Goal: Task Accomplishment & Management: Manage account settings

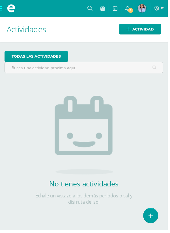
click at [7, 8] on span at bounding box center [11, 8] width 8 height 8
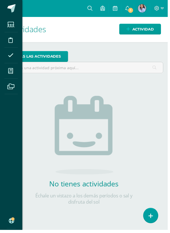
click at [13, 74] on icon at bounding box center [10, 72] width 5 height 6
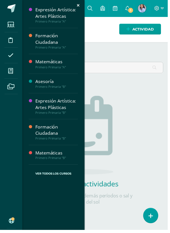
click at [59, 46] on div "Primero Primaria "A"" at bounding box center [57, 48] width 43 height 4
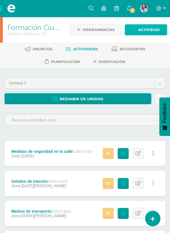
click at [148, 29] on span "Actividad" at bounding box center [149, 30] width 22 height 10
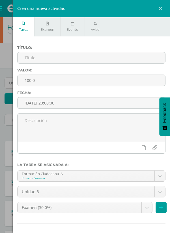
click at [89, 58] on input "text" at bounding box center [92, 57] width 148 height 11
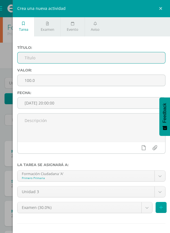
click at [66, 57] on input "text" at bounding box center [92, 57] width 148 height 11
type input "Mi centro escolar"
click at [93, 104] on input "[DATE] 20:00:00" at bounding box center [92, 103] width 148 height 11
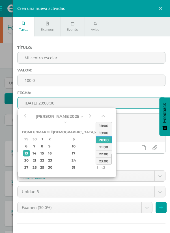
type input "2025-07-28 20:00"
click at [132, 121] on textarea at bounding box center [92, 128] width 148 height 28
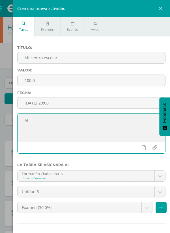
type textarea "A"
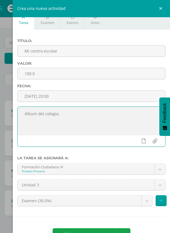
scroll to position [43, 0]
type textarea "Álbum del colegio."
click at [146, 202] on body "Estudiantes Disciplina Asistencia Mis cursos Archivos Soporte Centro de ayuda Ú…" at bounding box center [85, 103] width 170 height 292
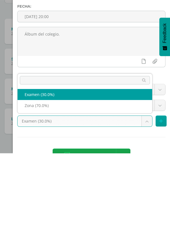
scroll to position [45, 0]
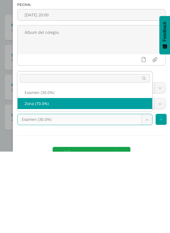
select select "124660"
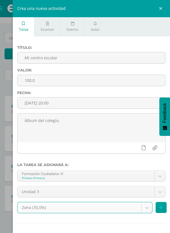
scroll to position [7, 0]
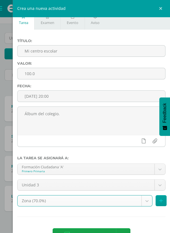
click at [95, 231] on span "Agregar tarea" at bounding box center [90, 236] width 36 height 14
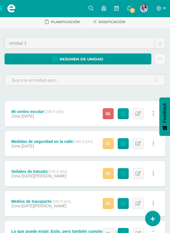
scroll to position [40, 0]
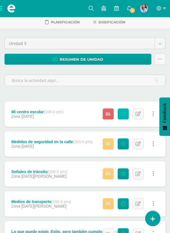
click at [123, 112] on icon at bounding box center [123, 114] width 5 height 5
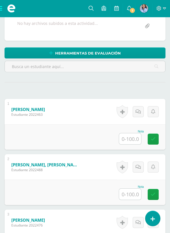
scroll to position [151, 0]
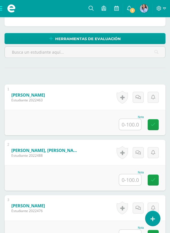
click at [129, 123] on input "text" at bounding box center [130, 124] width 22 height 11
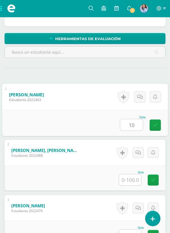
type input "100"
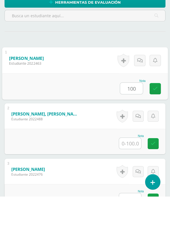
click at [154, 125] on icon at bounding box center [155, 125] width 5 height 5
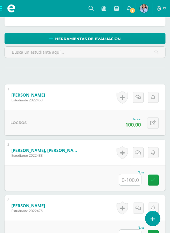
click at [128, 91] on link at bounding box center [122, 97] width 11 height 13
click at [0, 0] on div "Añade un logro Los logros son indicadores de competencias además de ser una for…" at bounding box center [0, 0] width 0 height 0
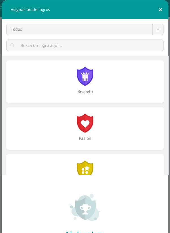
click at [163, 13] on button at bounding box center [160, 9] width 16 height 19
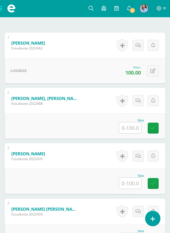
click at [137, 128] on input "text" at bounding box center [130, 127] width 22 height 11
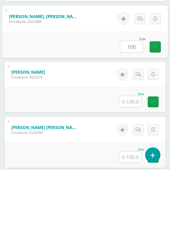
scroll to position [221, 0]
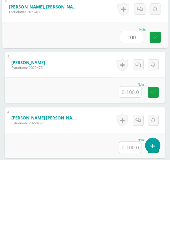
type input "100"
click at [133, 165] on input "text" at bounding box center [130, 165] width 22 height 11
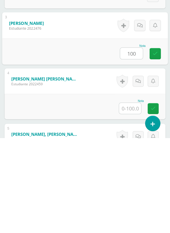
scroll to position [263, 0]
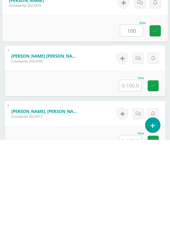
type input "100"
click at [134, 180] on input "text" at bounding box center [130, 179] width 22 height 11
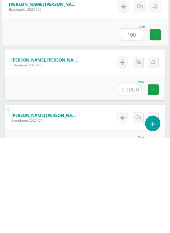
type input "100"
click at [131, 186] on input "text" at bounding box center [130, 184] width 22 height 11
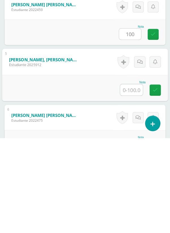
scroll to position [313, 0]
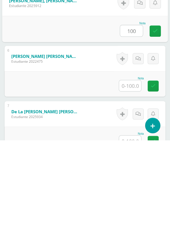
type input "100"
click at [134, 178] on input "text" at bounding box center [130, 178] width 22 height 11
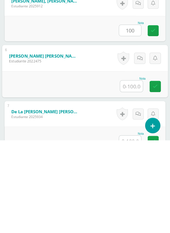
scroll to position [374, 0]
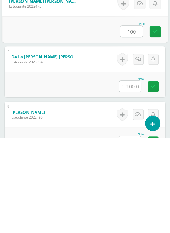
type input "100"
click at [134, 180] on input "text" at bounding box center [130, 181] width 22 height 11
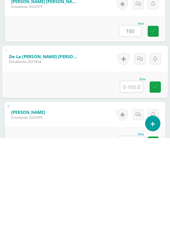
scroll to position [427, 0]
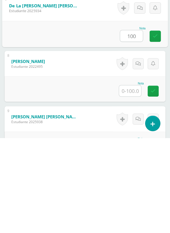
type input "100"
click at [130, 186] on input "text" at bounding box center [130, 186] width 22 height 11
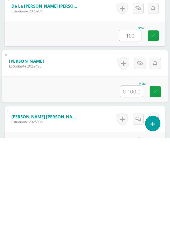
scroll to position [477, 0]
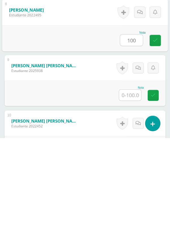
type input "100"
click at [130, 190] on input "text" at bounding box center [130, 190] width 22 height 11
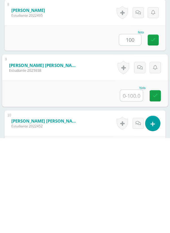
scroll to position [529, 0]
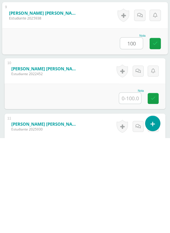
type input "100"
click at [135, 193] on input "text" at bounding box center [130, 193] width 22 height 11
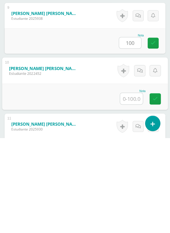
scroll to position [581, 0]
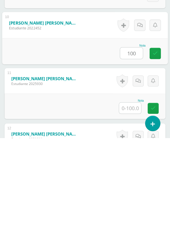
type input "100"
click at [130, 203] on input "text" at bounding box center [130, 203] width 22 height 11
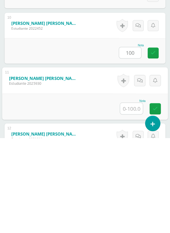
scroll to position [627, 0]
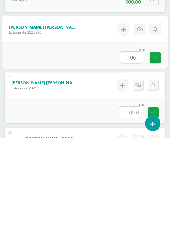
type input "100"
click at [130, 207] on input "text" at bounding box center [130, 207] width 22 height 11
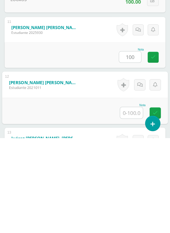
scroll to position [678, 0]
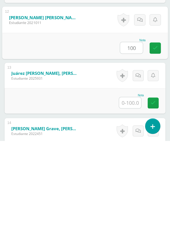
type input "100"
click at [131, 194] on input "text" at bounding box center [130, 195] width 22 height 11
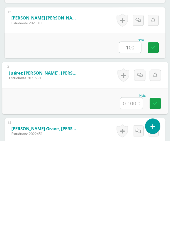
scroll to position [746, 0]
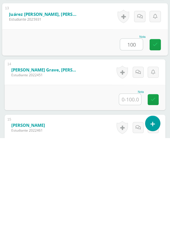
type input "100"
click at [132, 192] on input "text" at bounding box center [130, 194] width 22 height 11
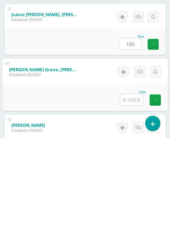
scroll to position [802, 0]
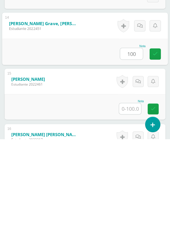
type input "100"
click at [131, 201] on input "text" at bounding box center [130, 202] width 22 height 11
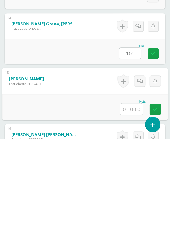
scroll to position [849, 0]
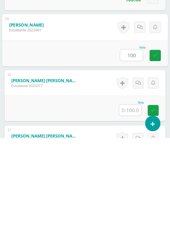
type input "100"
click at [137, 206] on input "text" at bounding box center [130, 205] width 22 height 11
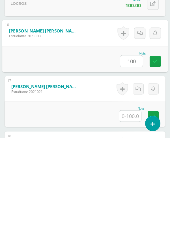
type input "100"
click at [133, 211] on input "text" at bounding box center [130, 211] width 22 height 11
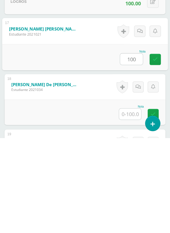
scroll to position [1009, 0]
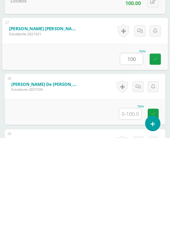
type input "100"
click at [137, 207] on input "text" at bounding box center [130, 209] width 22 height 11
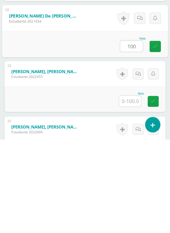
type input "100"
click at [136, 196] on input "text" at bounding box center [130, 195] width 22 height 11
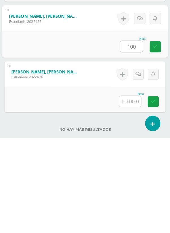
type input "100"
click at [134, 196] on input "text" at bounding box center [130, 196] width 22 height 11
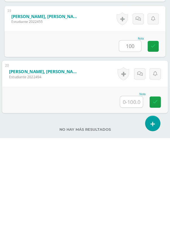
scroll to position [1132, 0]
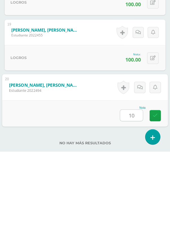
type input "100"
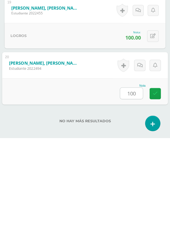
scroll to position [1167, 0]
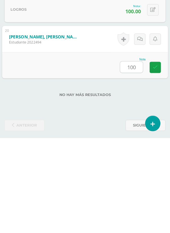
click at [158, 161] on link at bounding box center [155, 162] width 11 height 11
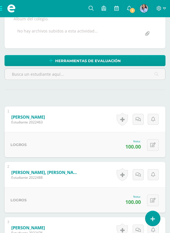
scroll to position [0, 0]
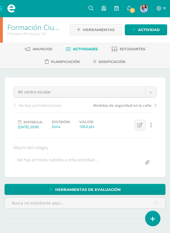
click at [6, 12] on span at bounding box center [11, 8] width 23 height 17
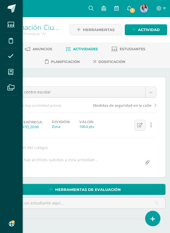
click at [15, 73] on span at bounding box center [11, 72] width 13 height 13
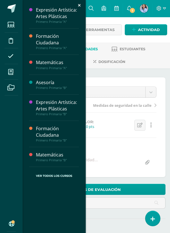
click at [72, 135] on div "Formación Ciudadana" at bounding box center [57, 132] width 43 height 13
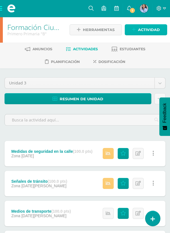
click at [153, 31] on span "Actividad" at bounding box center [149, 30] width 22 height 10
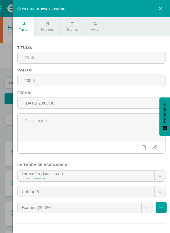
click at [80, 59] on input "text" at bounding box center [92, 57] width 148 height 11
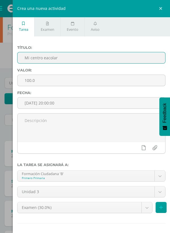
type input "Mi centro eacolar"
click at [93, 102] on input "[DATE] 20:00:00" at bounding box center [92, 103] width 148 height 11
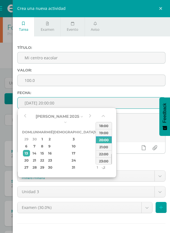
type input "2025-07-28 20:00"
click at [136, 127] on textarea at bounding box center [92, 128] width 148 height 28
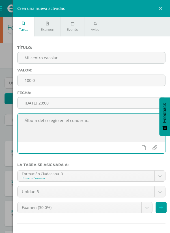
scroll to position [7, 0]
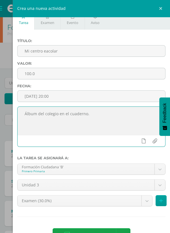
type textarea "Álbum del colegio en el cuaderno."
click at [146, 204] on body "Estudiantes Disciplina Asistencia Mis cursos Archivos Soporte Centro de ayuda Ú…" at bounding box center [85, 146] width 170 height 292
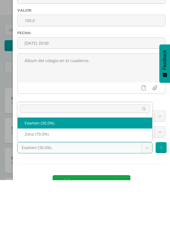
scroll to position [2, 0]
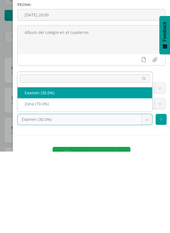
select select "124662"
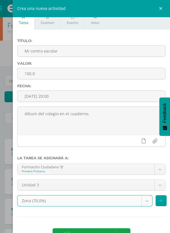
click at [104, 232] on span "Agregar tarea" at bounding box center [90, 236] width 36 height 14
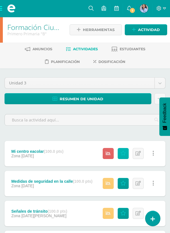
click at [123, 152] on icon at bounding box center [123, 153] width 5 height 5
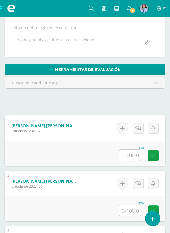
scroll to position [123, 0]
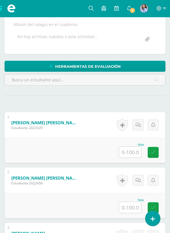
click at [132, 152] on input "text" at bounding box center [130, 152] width 22 height 11
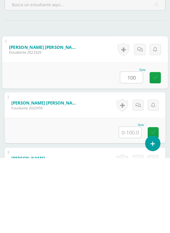
type input "100"
click at [132, 208] on input "text" at bounding box center [130, 207] width 22 height 11
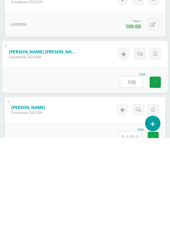
type input "100"
click at [129, 228] on input "text" at bounding box center [130, 232] width 22 height 11
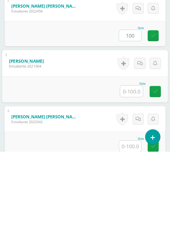
scroll to position [227, 0]
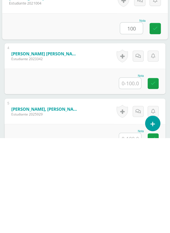
type input "100"
click at [132, 176] on input "text" at bounding box center [130, 178] width 22 height 11
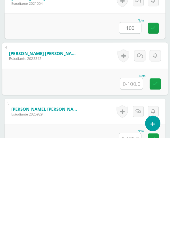
scroll to position [263, 0]
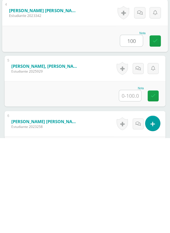
type input "100"
click at [131, 192] on input "text" at bounding box center [130, 191] width 22 height 11
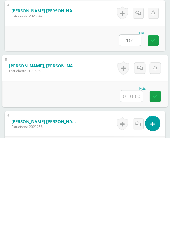
scroll to position [306, 0]
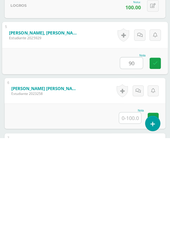
type input "90"
click at [131, 214] on input "text" at bounding box center [130, 213] width 22 height 11
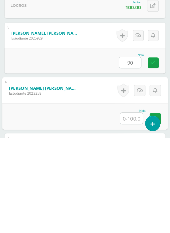
scroll to position [339, 0]
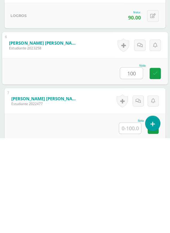
type input "100"
click at [132, 223] on input "text" at bounding box center [130, 223] width 22 height 11
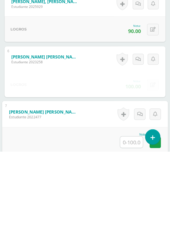
scroll to position [443, 0]
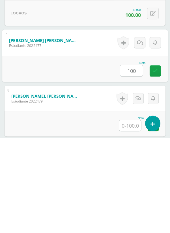
type input "100"
click at [130, 218] on input "text" at bounding box center [130, 221] width 22 height 11
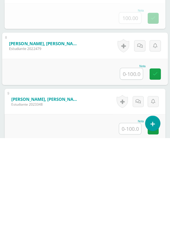
scroll to position [498, 0]
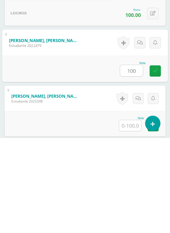
type input "100"
click at [130, 218] on input "text" at bounding box center [130, 221] width 22 height 11
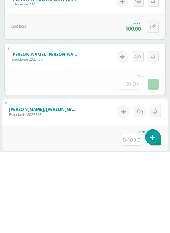
scroll to position [554, 0]
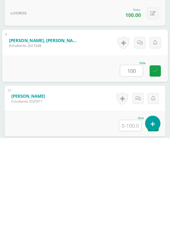
type input "100"
click at [134, 220] on input "text" at bounding box center [130, 221] width 22 height 11
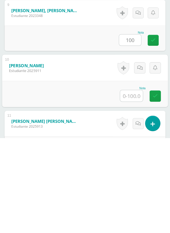
scroll to position [609, 0]
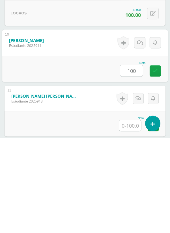
type input "100"
click at [129, 219] on input "text" at bounding box center [130, 221] width 22 height 11
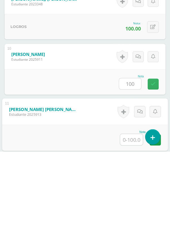
scroll to position [664, 0]
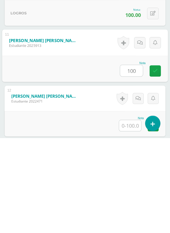
type input "100"
click at [130, 218] on input "text" at bounding box center [130, 221] width 22 height 11
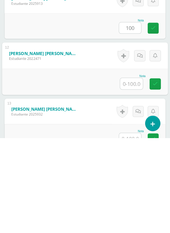
scroll to position [720, 0]
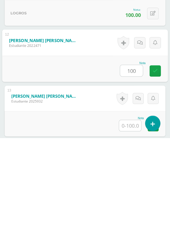
type input "100"
click at [130, 221] on input "text" at bounding box center [130, 221] width 22 height 11
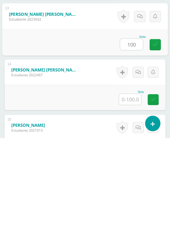
scroll to position [817, 0]
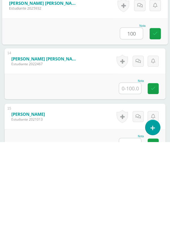
type input "100"
click at [132, 179] on input "text" at bounding box center [130, 179] width 22 height 11
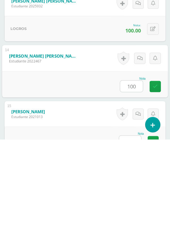
scroll to position [832, 0]
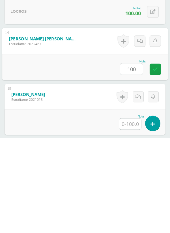
type input "100"
click at [129, 221] on input "text" at bounding box center [130, 219] width 22 height 11
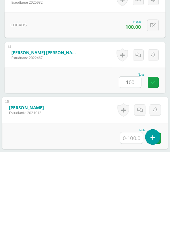
scroll to position [886, 0]
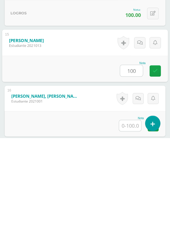
type input "100"
click at [132, 223] on input "text" at bounding box center [130, 221] width 22 height 11
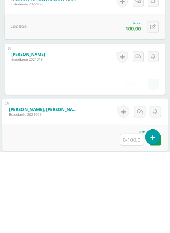
scroll to position [942, 0]
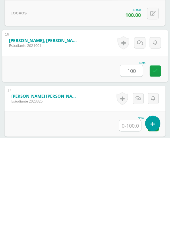
type input "100"
click at [135, 220] on input "text" at bounding box center [130, 221] width 22 height 11
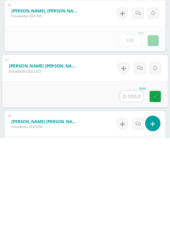
scroll to position [997, 0]
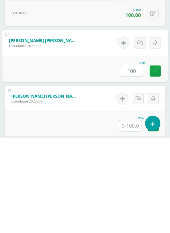
type input "100"
click at [134, 220] on input "text" at bounding box center [130, 221] width 22 height 11
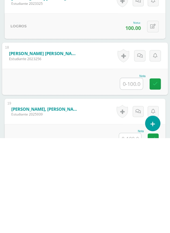
scroll to position [1053, 0]
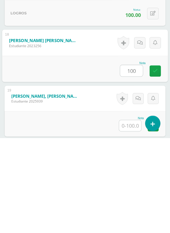
type input "100"
click at [135, 219] on input "text" at bounding box center [130, 221] width 22 height 11
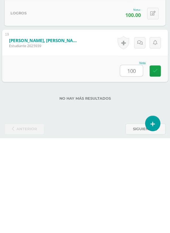
scroll to position [1109, 0]
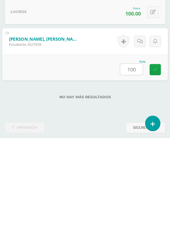
type input "100"
click at [143, 194] on div "No hay más resultados" at bounding box center [85, 188] width 161 height 26
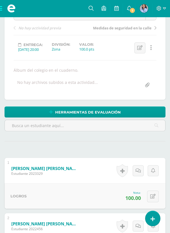
scroll to position [0, 0]
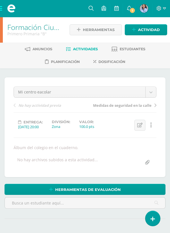
click at [5, 8] on span at bounding box center [11, 8] width 23 height 17
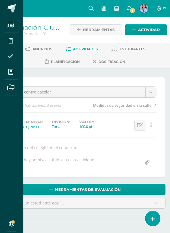
click at [15, 72] on span at bounding box center [11, 72] width 13 height 13
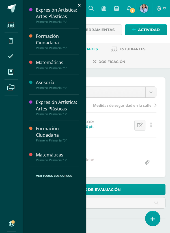
click at [64, 40] on div "Formación Ciudadana" at bounding box center [57, 39] width 43 height 13
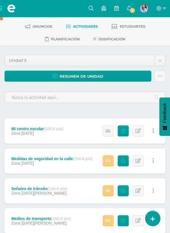
scroll to position [54, 0]
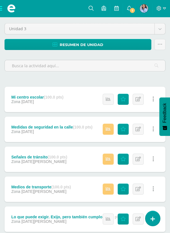
click at [138, 97] on icon at bounding box center [137, 99] width 5 height 5
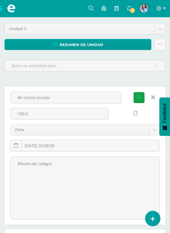
click at [77, 161] on textarea "Álbum del colegio." at bounding box center [84, 188] width 149 height 62
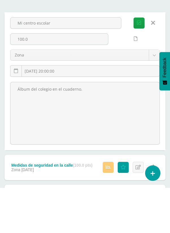
scroll to position [83, 0]
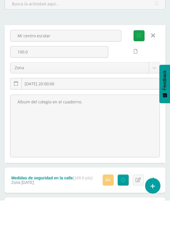
type textarea "Álbum del colegio en el cuaderno."
click at [137, 72] on button "Guardar" at bounding box center [139, 68] width 11 height 11
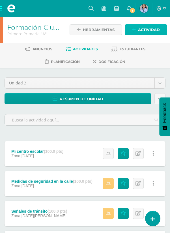
click at [152, 30] on span "Actividad" at bounding box center [149, 30] width 22 height 10
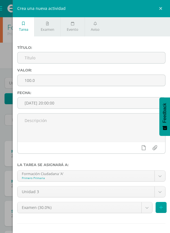
click at [69, 59] on input "text" at bounding box center [92, 57] width 148 height 11
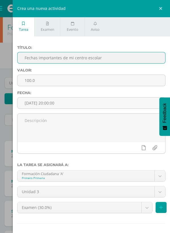
click at [74, 56] on input "Fechas importantes de mi centro escolar" at bounding box center [92, 57] width 148 height 11
type input "Fechas importantes de mi centro escolar"
click at [97, 105] on input "[DATE] 20:00:00" at bounding box center [92, 103] width 148 height 11
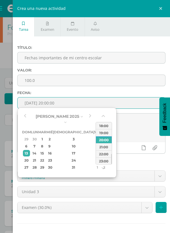
type input "[DATE] 20:00"
click at [137, 126] on textarea at bounding box center [92, 128] width 148 height 28
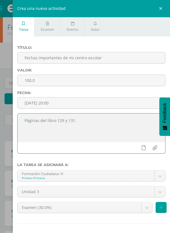
scroll to position [7, 0]
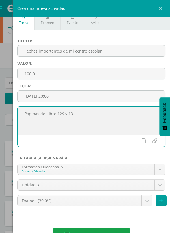
type textarea "Páginas del libro 129 y 131."
click at [149, 202] on body "La tarea Mi centro escolar fue editada exitosamente. Estudiantes Disciplina Asi…" at bounding box center [85, 161] width 170 height 322
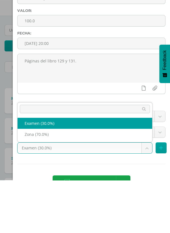
scroll to position [2, 0]
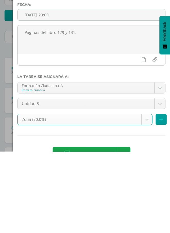
select select "124660"
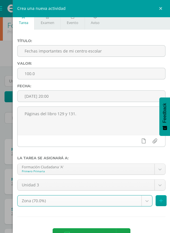
click at [109, 231] on link "Agregar tarea" at bounding box center [86, 236] width 67 height 14
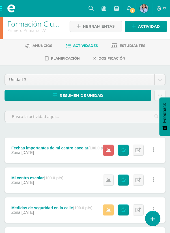
scroll to position [3, 0]
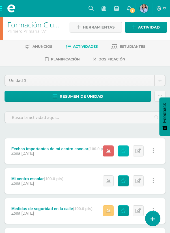
click at [123, 152] on icon at bounding box center [123, 151] width 5 height 5
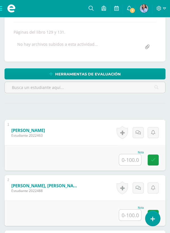
scroll to position [122, 0]
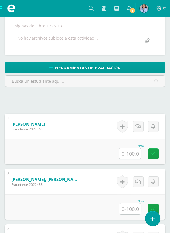
click at [130, 154] on input "text" at bounding box center [130, 153] width 22 height 11
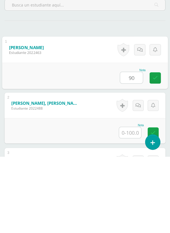
type input "9"
type input "80"
click at [134, 209] on input "text" at bounding box center [130, 209] width 22 height 11
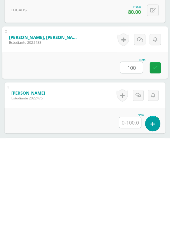
scroll to position [169, 0]
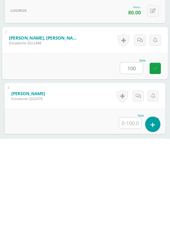
type input "100"
click at [135, 216] on input "text" at bounding box center [130, 217] width 22 height 11
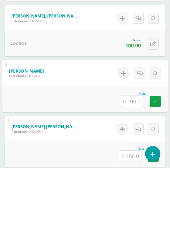
scroll to position [221, 0]
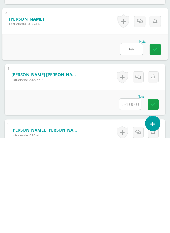
type input "95"
click at [132, 199] on input "text" at bounding box center [130, 199] width 22 height 11
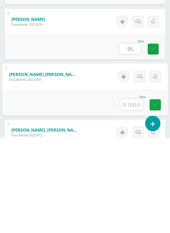
scroll to position [242, 0]
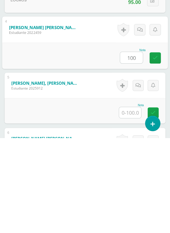
type input "100"
click at [137, 206] on input "text" at bounding box center [130, 208] width 22 height 11
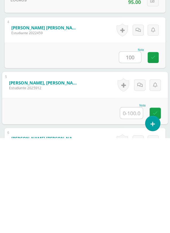
scroll to position [289, 0]
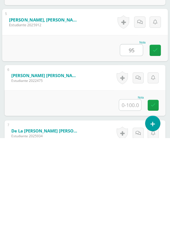
type input "95"
click at [133, 199] on input "text" at bounding box center [130, 200] width 22 height 11
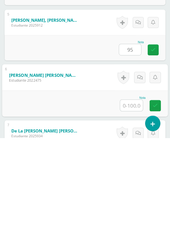
scroll to position [352, 0]
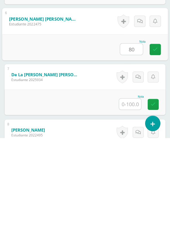
type input "80"
click at [133, 198] on input "text" at bounding box center [130, 199] width 22 height 11
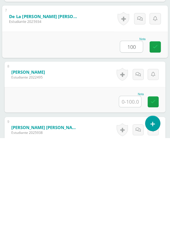
scroll to position [468, 0]
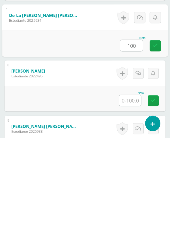
type input "100"
click at [132, 196] on input "text" at bounding box center [130, 195] width 22 height 11
click at [134, 197] on input "text" at bounding box center [130, 195] width 22 height 11
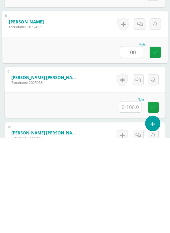
type input "100"
click at [131, 201] on input "text" at bounding box center [130, 202] width 22 height 11
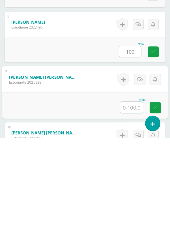
scroll to position [517, 0]
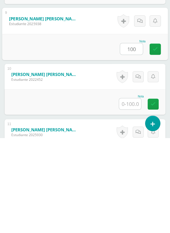
type input "100"
click at [135, 200] on input "text" at bounding box center [130, 199] width 22 height 11
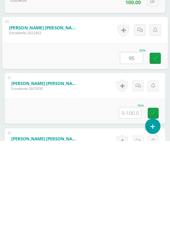
type input "95"
click at [137, 205] on input "text" at bounding box center [130, 205] width 22 height 11
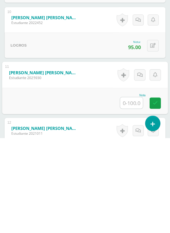
scroll to position [636, 0]
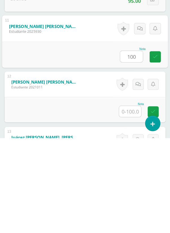
type input "100"
click at [130, 208] on input "text" at bounding box center [130, 206] width 22 height 11
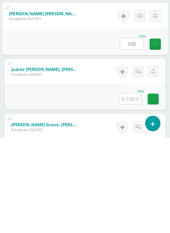
scroll to position [752, 0]
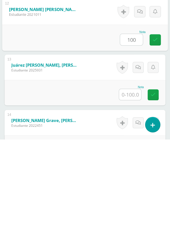
type input "100"
click at [130, 189] on input "text" at bounding box center [130, 188] width 22 height 11
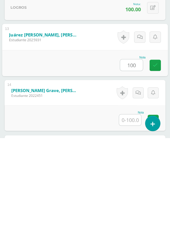
scroll to position [784, 0]
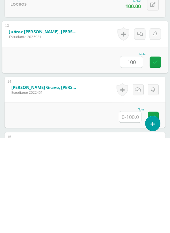
type input "100"
click at [129, 212] on input "text" at bounding box center [130, 212] width 22 height 11
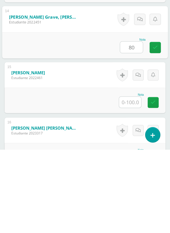
type input "80"
click at [130, 186] on input "text" at bounding box center [130, 185] width 22 height 11
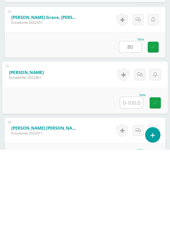
scroll to position [866, 0]
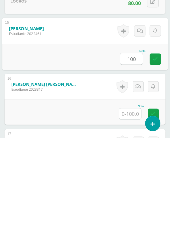
type input "100"
click at [130, 208] on input "text" at bounding box center [130, 209] width 22 height 11
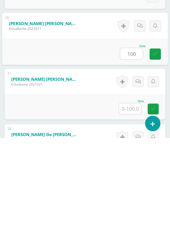
scroll to position [959, 0]
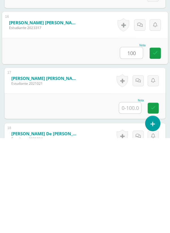
type input "100"
click at [130, 204] on input "text" at bounding box center [130, 203] width 22 height 11
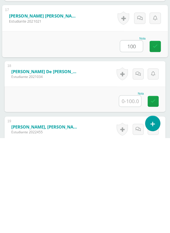
type input "100"
click at [130, 196] on input "text" at bounding box center [130, 196] width 22 height 11
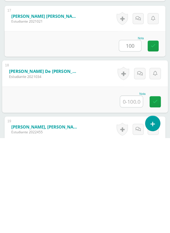
scroll to position [1022, 0]
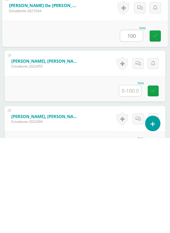
type input "100"
click at [130, 187] on input "text" at bounding box center [130, 185] width 22 height 11
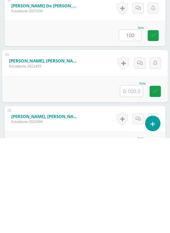
scroll to position [1088, 0]
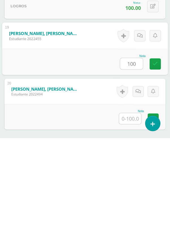
type input "100"
click at [132, 213] on input "text" at bounding box center [130, 213] width 22 height 11
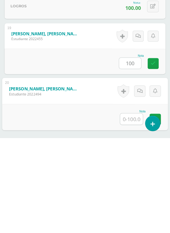
scroll to position [1115, 0]
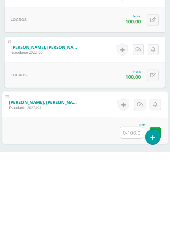
type input "1"
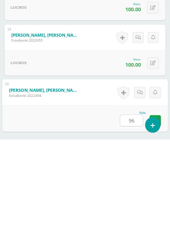
scroll to position [1128, 0]
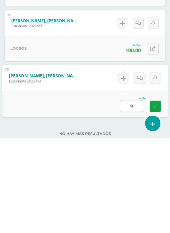
type input "95"
click at [156, 202] on icon at bounding box center [155, 201] width 5 height 5
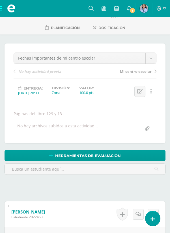
scroll to position [0, 0]
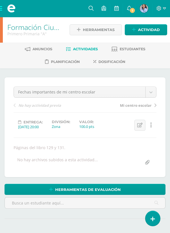
click at [90, 48] on span "Actividades" at bounding box center [85, 49] width 25 height 4
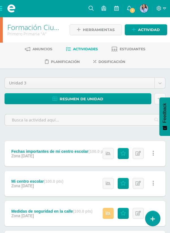
click at [4, 12] on span at bounding box center [11, 8] width 23 height 17
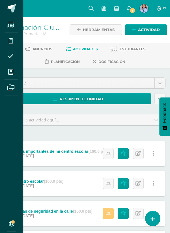
click at [13, 72] on icon at bounding box center [10, 72] width 5 height 6
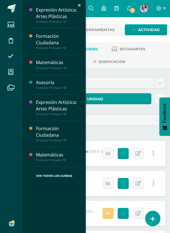
click at [66, 137] on div "Formación Ciudadana" at bounding box center [57, 132] width 43 height 13
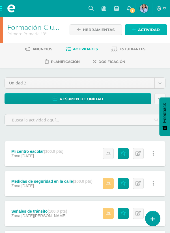
click at [156, 29] on span "Actividad" at bounding box center [149, 30] width 22 height 10
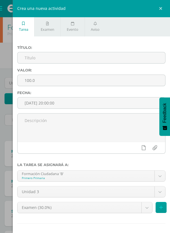
click at [75, 56] on input "text" at bounding box center [92, 57] width 148 height 11
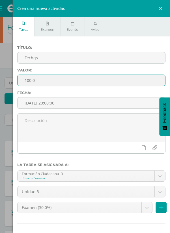
click at [82, 59] on input "Fechqs" at bounding box center [92, 57] width 148 height 11
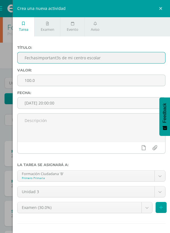
click at [36, 57] on input "Fechasimportant3s de mi centro escolar" at bounding box center [92, 57] width 148 height 11
click at [61, 57] on input "Fechas important3s de mi centro escolar" at bounding box center [92, 57] width 148 height 11
type input "Fechas importantes de mi centro escolar"
click at [93, 103] on input "[DATE] 20:00:00" at bounding box center [92, 103] width 148 height 11
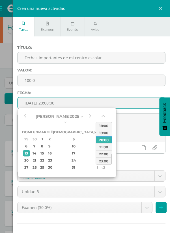
type input "[DATE] 20:00"
click at [137, 121] on textarea at bounding box center [92, 128] width 148 height 28
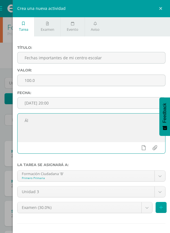
type textarea "Á"
type textarea "Páginas 129 y 131 del libro."
click at [145, 208] on body "Estudiantes Disciplina Asistencia Mis cursos Archivos Soporte Centro de ayuda Ú…" at bounding box center [85, 161] width 170 height 322
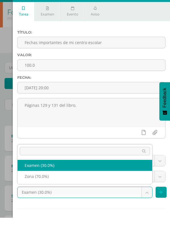
scroll to position [9, 0]
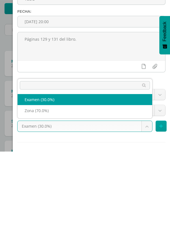
select select "124662"
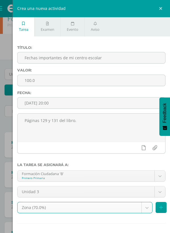
scroll to position [7, 0]
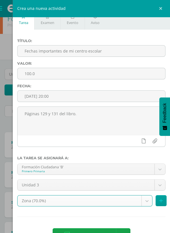
click at [97, 231] on span "Agregar tarea" at bounding box center [90, 236] width 36 height 14
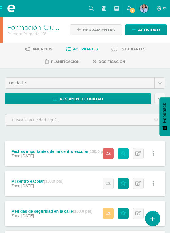
click at [124, 154] on icon at bounding box center [123, 153] width 5 height 5
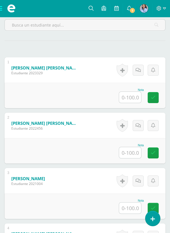
scroll to position [178, 0]
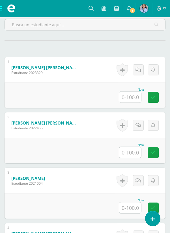
click at [130, 95] on input "text" at bounding box center [130, 97] width 22 height 11
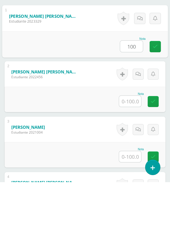
type input "100"
click at [135, 151] on input "text" at bounding box center [130, 152] width 22 height 11
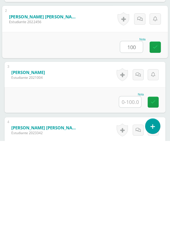
type input "100"
click at [134, 195] on input "text" at bounding box center [130, 194] width 22 height 11
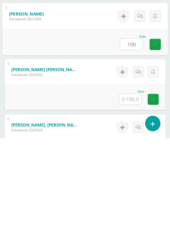
type input "100"
click at [136, 193] on input "text" at bounding box center [130, 194] width 22 height 11
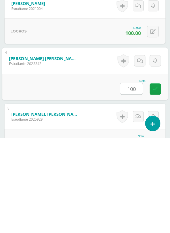
scroll to position [300, 0]
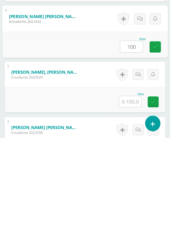
type input "100"
click at [134, 197] on input "text" at bounding box center [130, 197] width 22 height 11
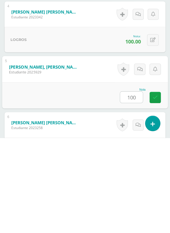
scroll to position [354, 0]
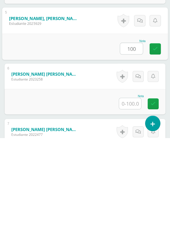
type input "100"
click at [137, 199] on input "text" at bounding box center [130, 198] width 22 height 11
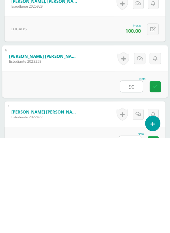
scroll to position [405, 0]
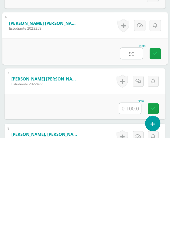
type input "90"
click at [137, 205] on input "text" at bounding box center [130, 203] width 22 height 11
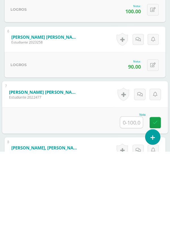
click at [134, 204] on input "text" at bounding box center [131, 204] width 23 height 11
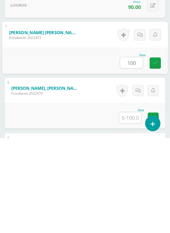
type input "100"
click at [134, 213] on input "text" at bounding box center [130, 213] width 22 height 11
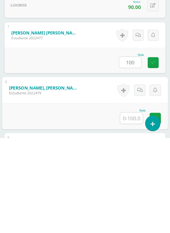
scroll to position [451, 0]
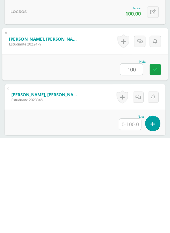
type input "100"
click at [133, 218] on input "text" at bounding box center [130, 219] width 22 height 11
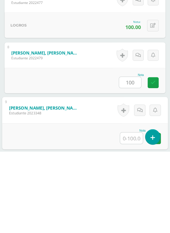
scroll to position [554, 0]
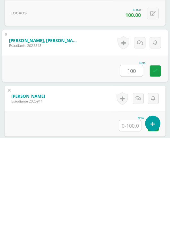
type input "100"
click at [131, 222] on input "text" at bounding box center [130, 221] width 22 height 11
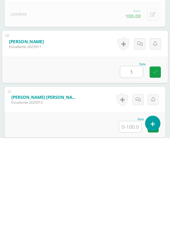
scroll to position [609, 0]
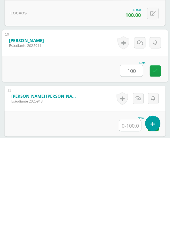
type input "100"
click at [135, 223] on input "text" at bounding box center [130, 221] width 22 height 11
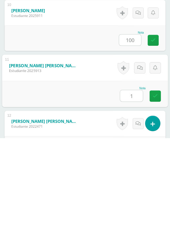
scroll to position [664, 0]
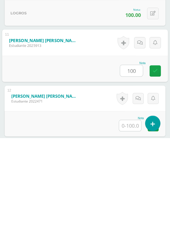
type input "100"
click at [135, 220] on input "text" at bounding box center [130, 221] width 22 height 11
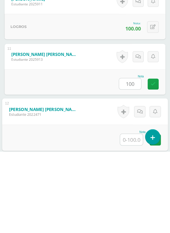
scroll to position [720, 0]
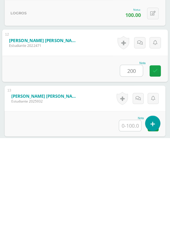
click at [133, 222] on input "text" at bounding box center [130, 221] width 22 height 11
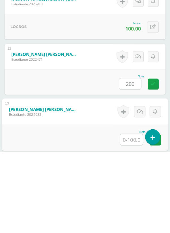
type input "0"
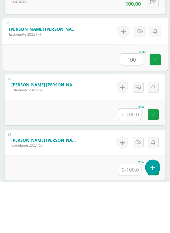
scroll to position [775, 0]
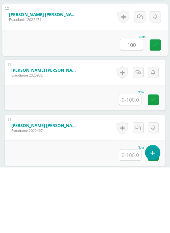
type input "100"
click at [135, 163] on input "text" at bounding box center [130, 165] width 22 height 11
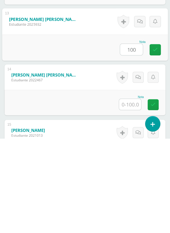
type input "100"
click at [135, 197] on input "text" at bounding box center [130, 199] width 22 height 11
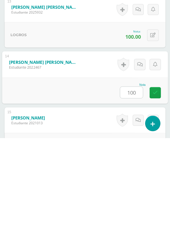
scroll to position [836, 0]
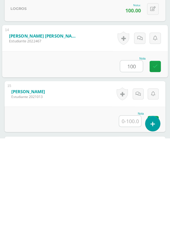
type input "100"
click at [136, 215] on input "text" at bounding box center [130, 216] width 22 height 11
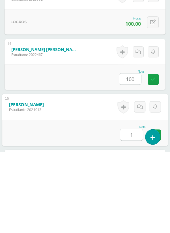
scroll to position [886, 0]
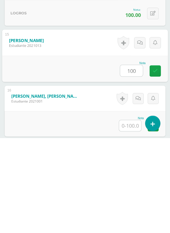
type input "100"
click at [135, 222] on input "text" at bounding box center [130, 221] width 22 height 11
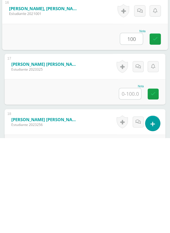
type input "100"
click at [136, 188] on input "text" at bounding box center [130, 189] width 22 height 11
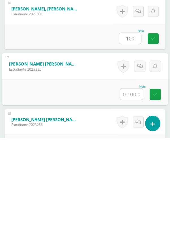
scroll to position [974, 0]
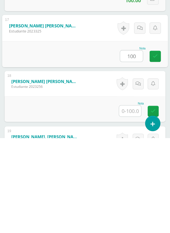
type input "100"
click at [137, 206] on input "text" at bounding box center [130, 206] width 22 height 11
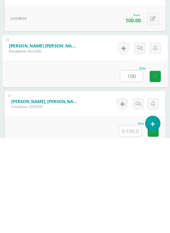
scroll to position [1049, 0]
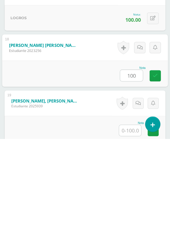
type input "100"
click at [132, 224] on input "text" at bounding box center [130, 225] width 22 height 11
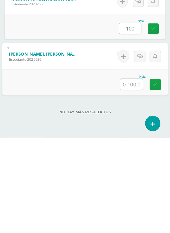
scroll to position [1108, 0]
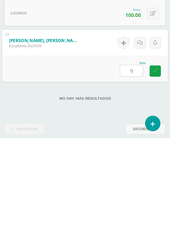
type input "90"
click at [158, 164] on link at bounding box center [155, 166] width 11 height 11
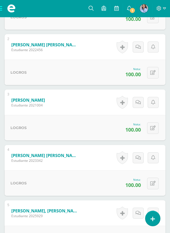
scroll to position [0, 0]
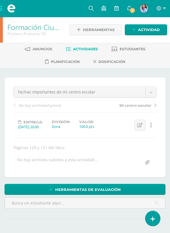
click at [88, 52] on link "Actividades" at bounding box center [82, 49] width 32 height 9
